Goal: Information Seeking & Learning: Learn about a topic

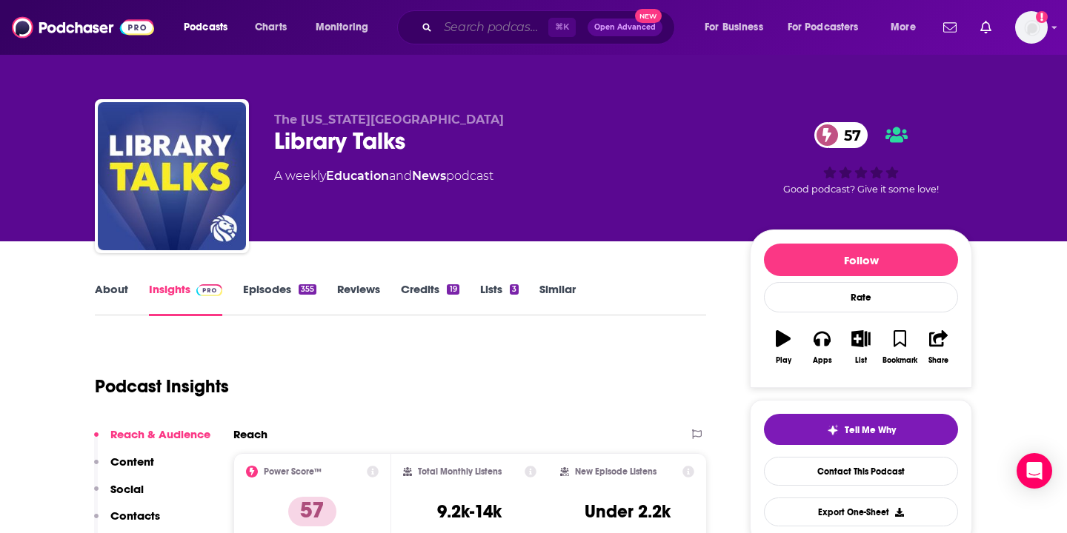
click at [454, 30] on input "Search podcasts, credits, & more..." at bounding box center [493, 28] width 110 height 24
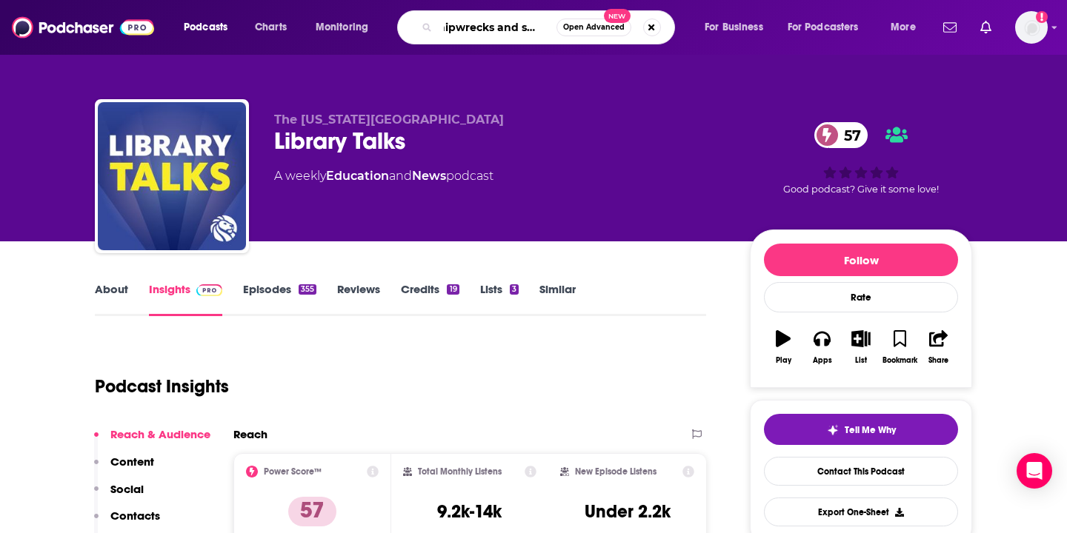
scroll to position [0, 25]
type input "shipwrecks and sea dogs"
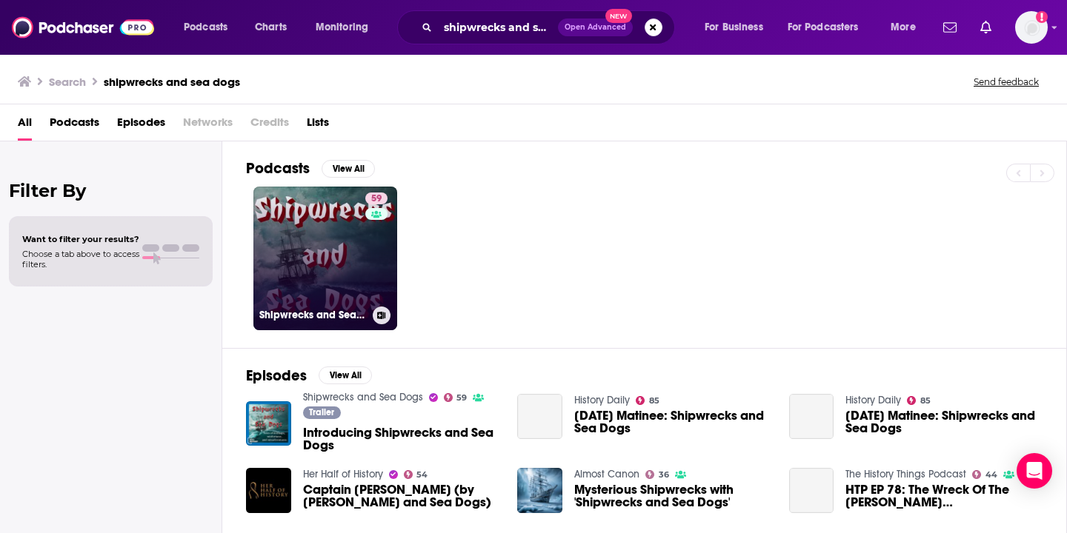
click at [349, 247] on link "59 Shipwrecks and Sea Dogs" at bounding box center [325, 259] width 144 height 144
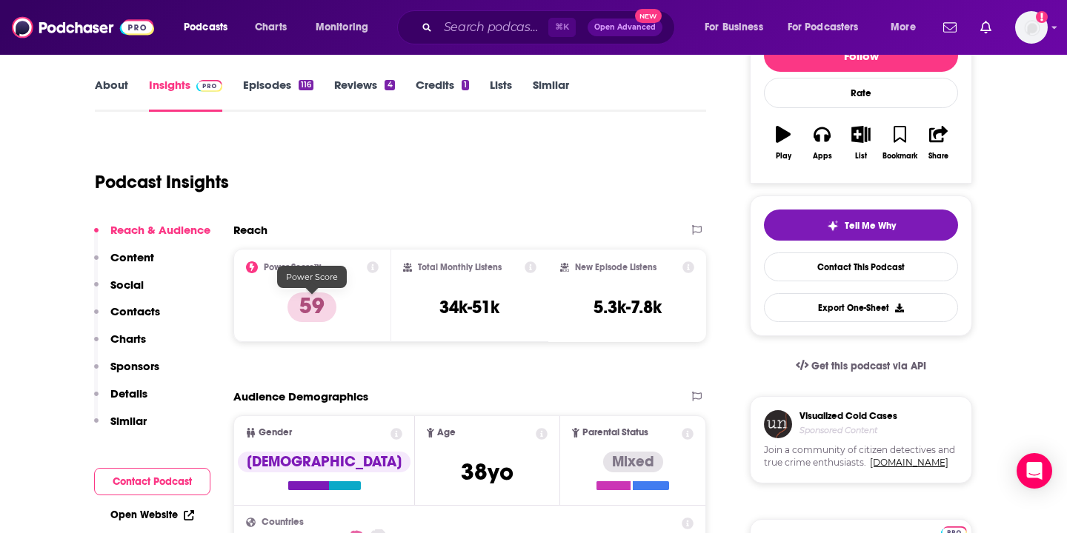
scroll to position [213, 0]
